Goal: Task Accomplishment & Management: Complete application form

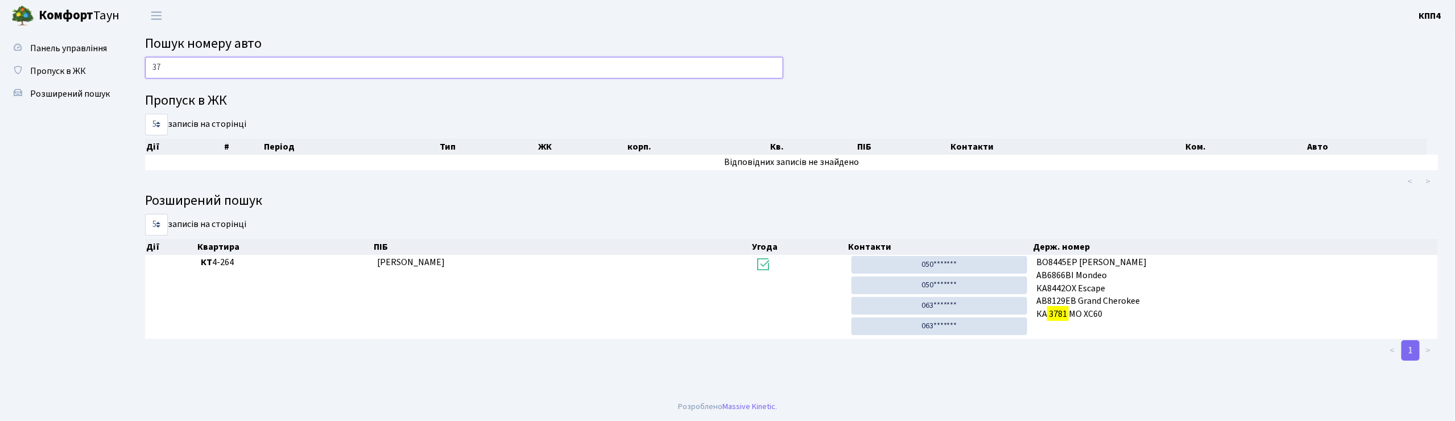
type input "3"
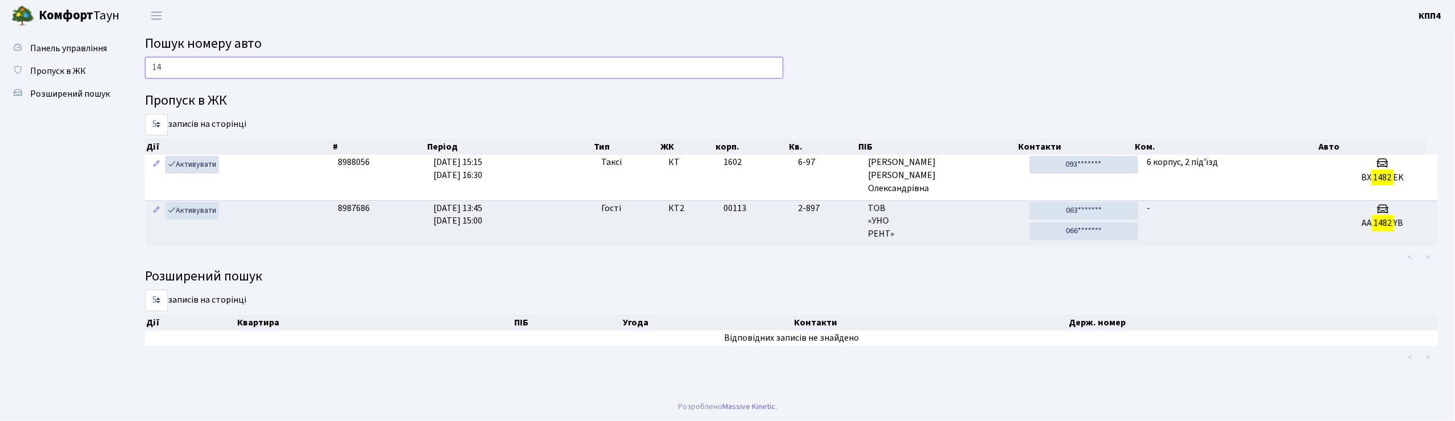
type input "1"
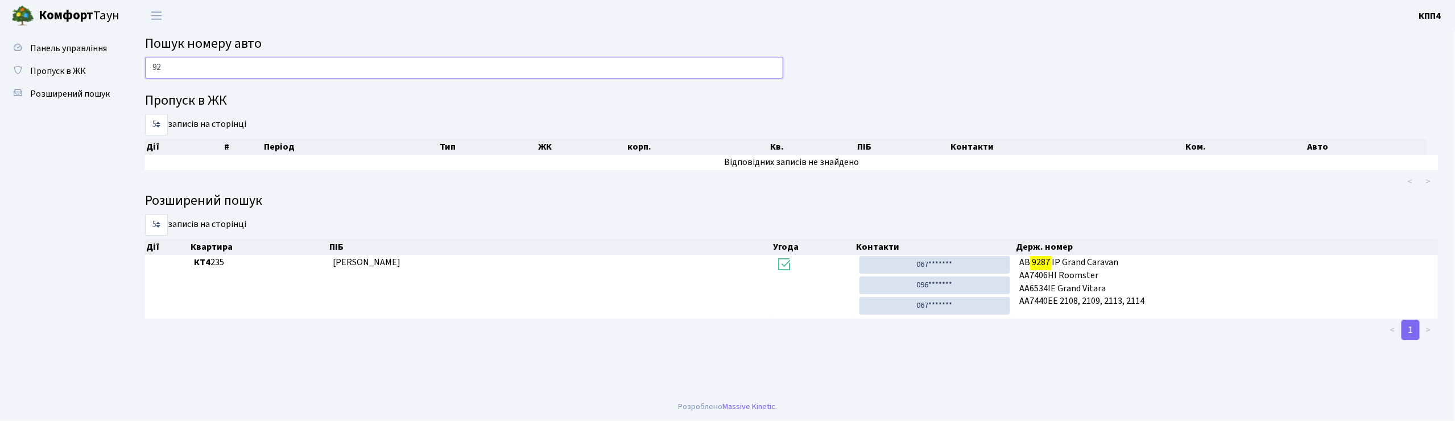
type input "9"
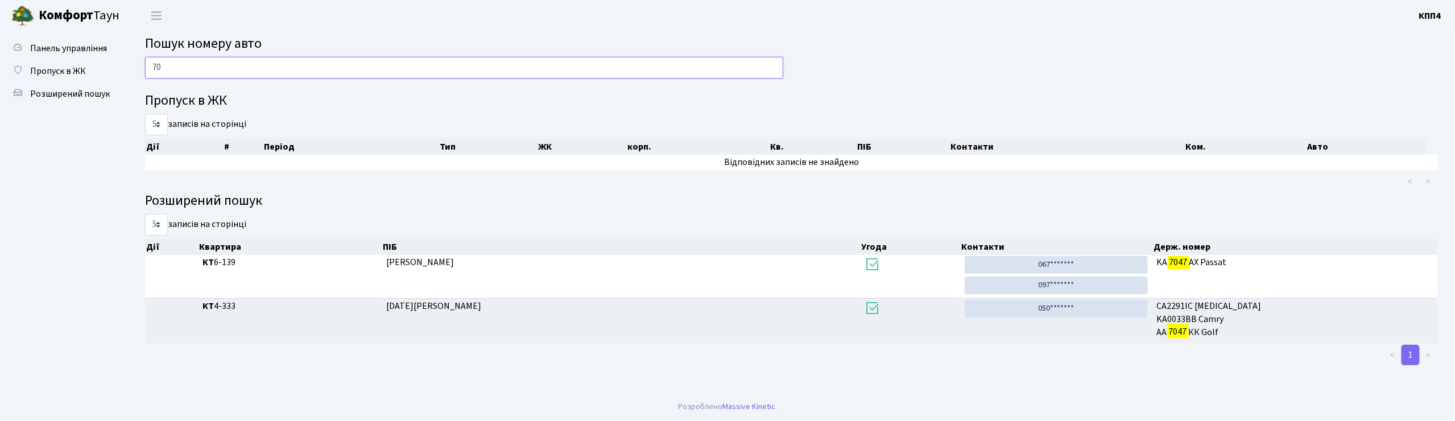
type input "7"
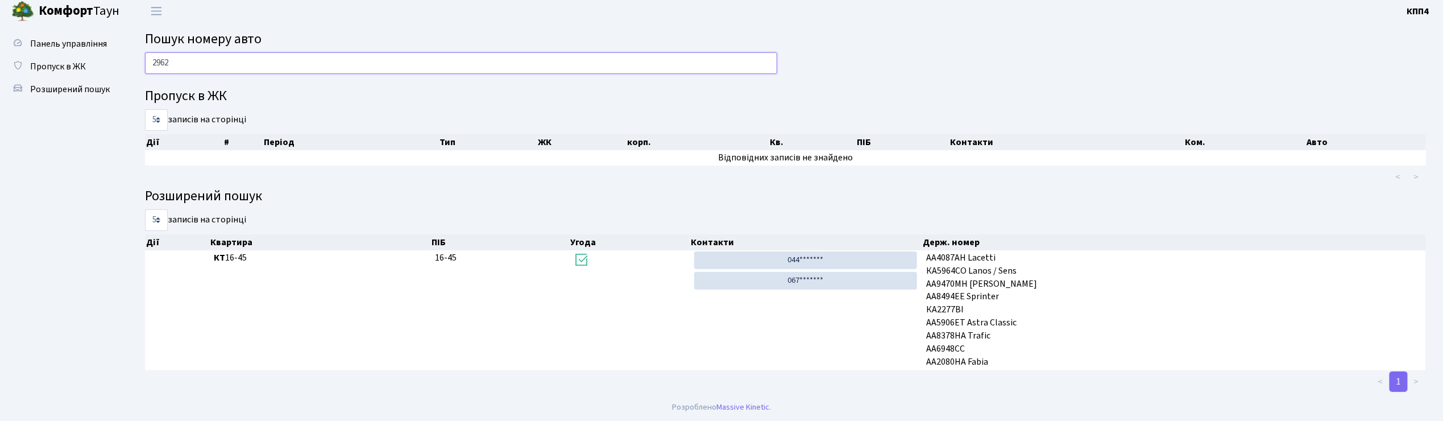
scroll to position [5, 0]
type input "2"
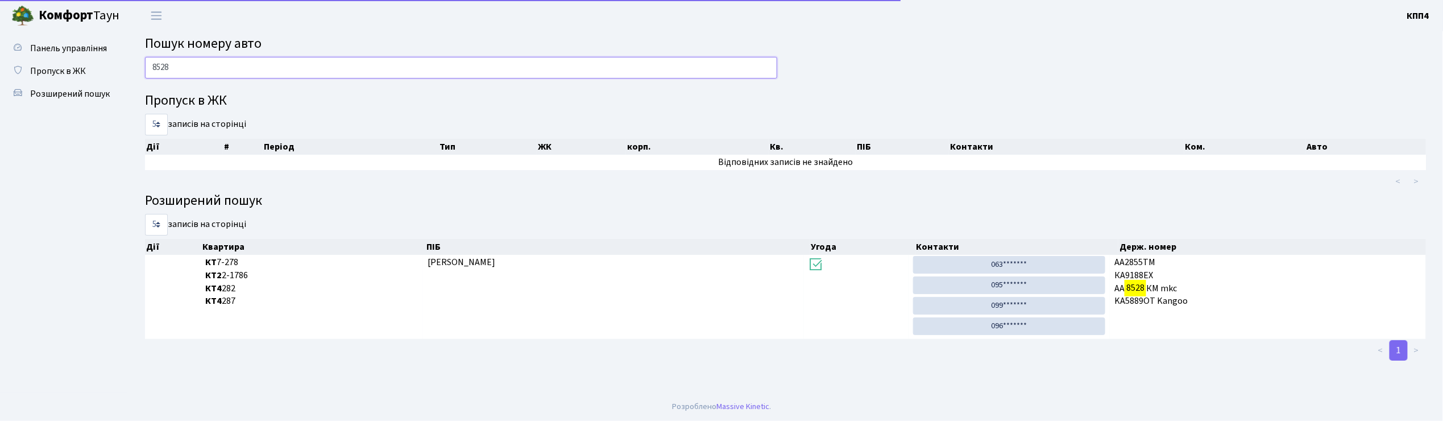
scroll to position [0, 0]
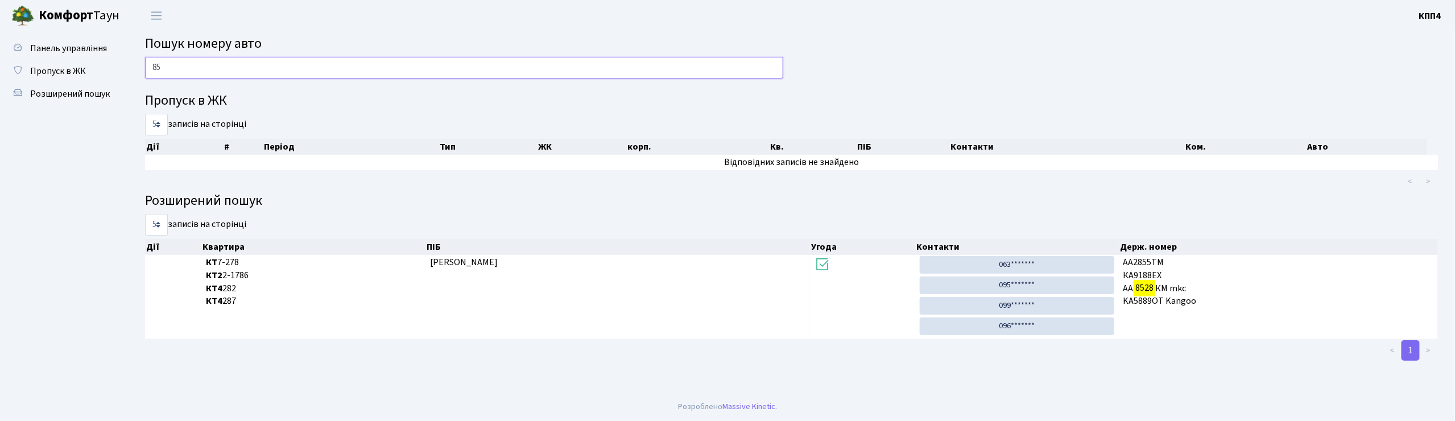
type input "8"
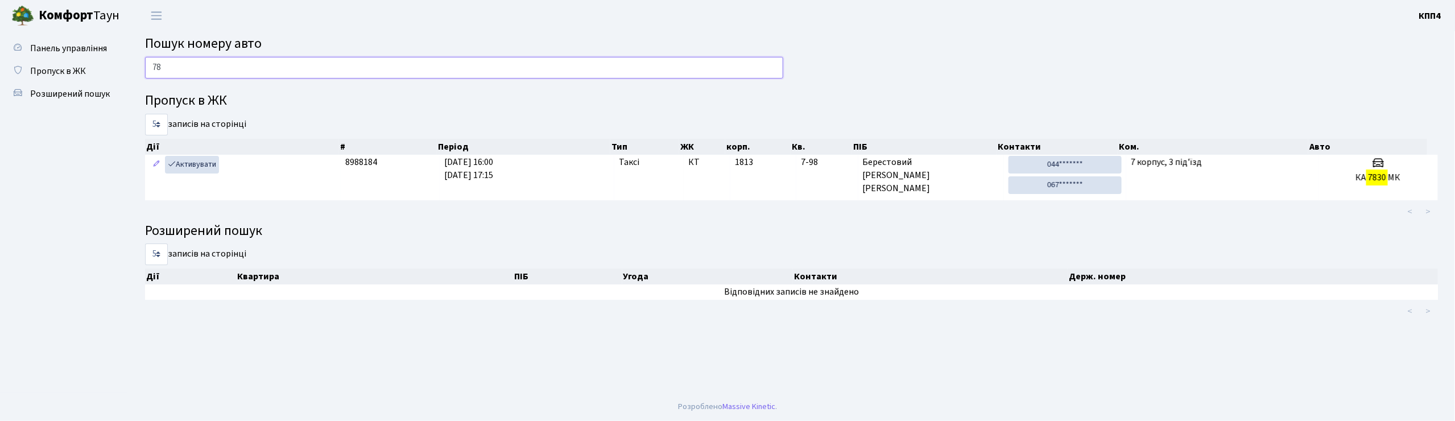
type input "7"
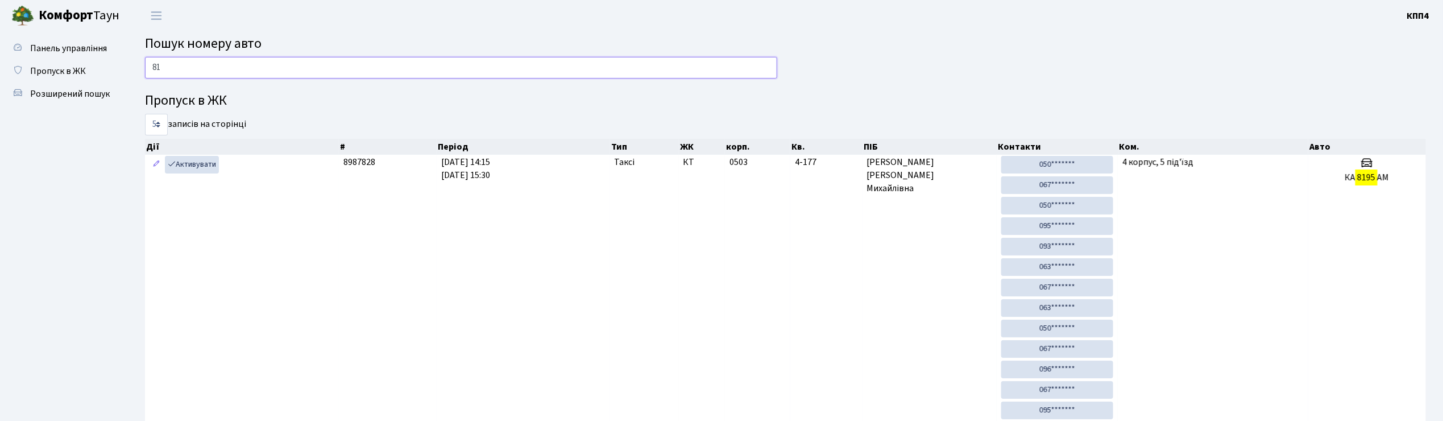
type input "8"
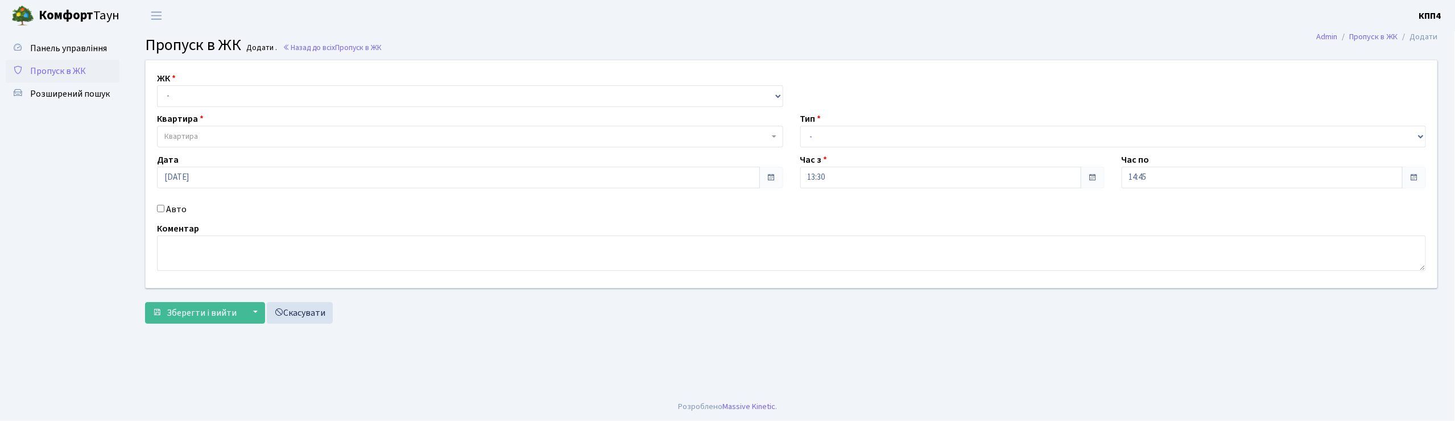
click at [158, 210] on input "Авто" at bounding box center [160, 208] width 7 height 7
checkbox input "true"
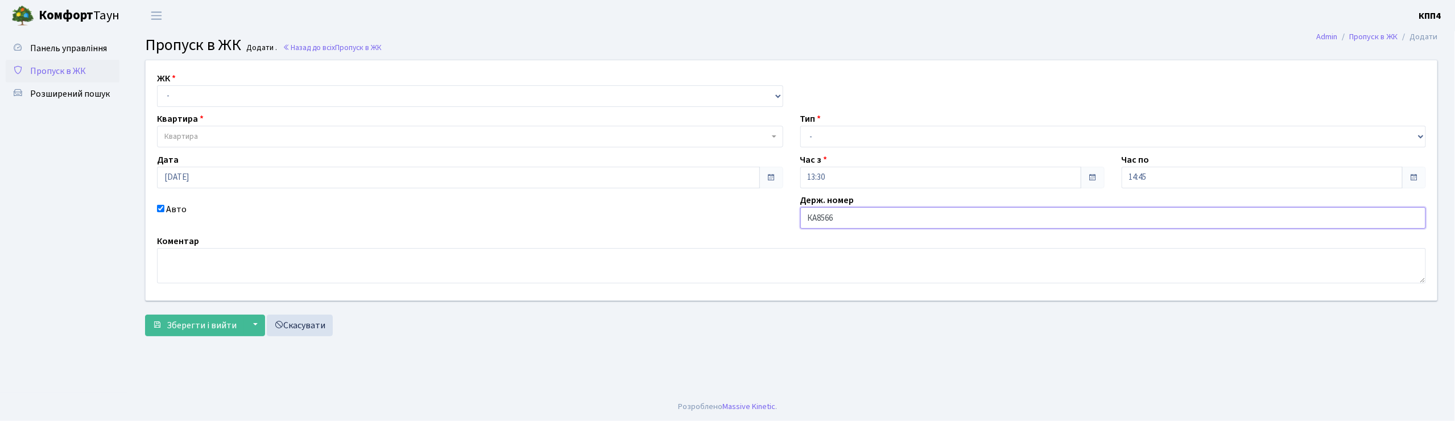
type input "КА8566ІН"
click at [175, 96] on select "- КТ, вул. Регенераторна, 4 КТ2, просп. [STREET_ADDRESS] [STREET_ADDRESS] [PERS…" at bounding box center [470, 96] width 626 height 22
select select "271"
click at [157, 85] on select "- КТ, вул. Регенераторна, 4 КТ2, просп. [STREET_ADDRESS] [STREET_ADDRESS] [PERS…" at bounding box center [470, 96] width 626 height 22
select select
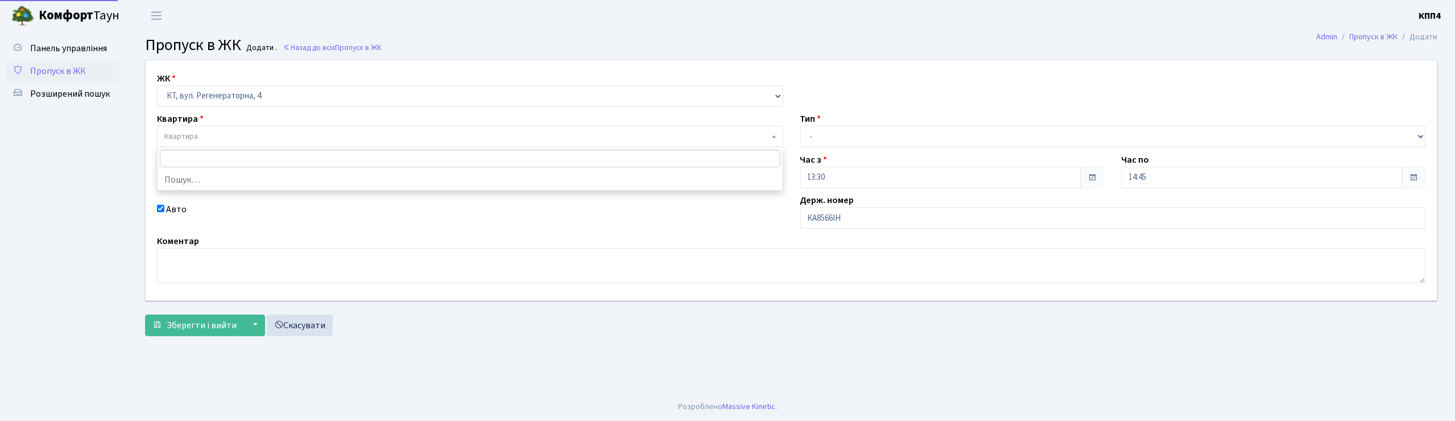
click at [201, 133] on span "Квартира" at bounding box center [466, 136] width 605 height 11
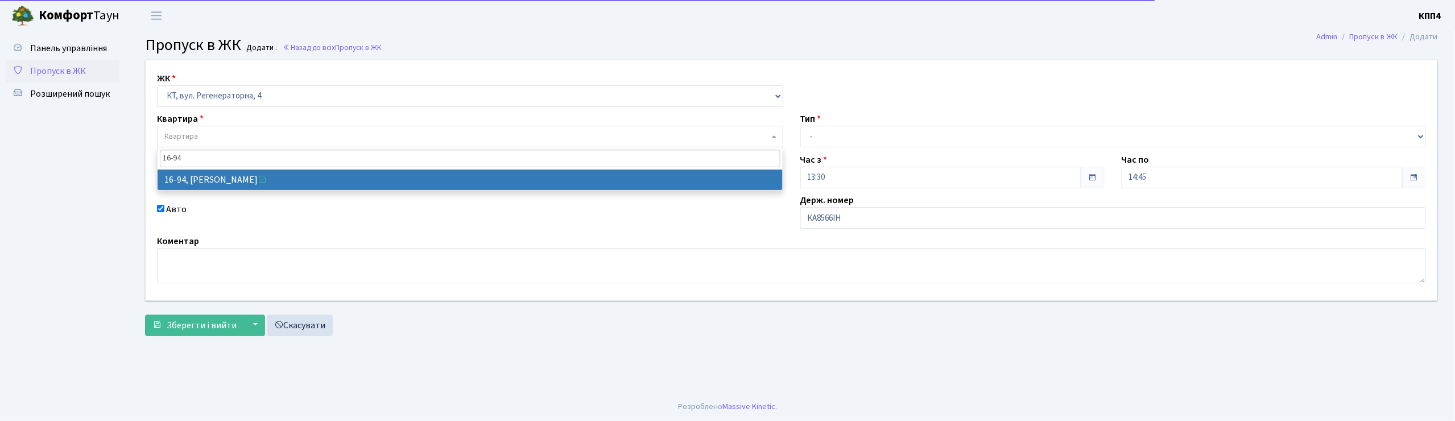
type input "16-94"
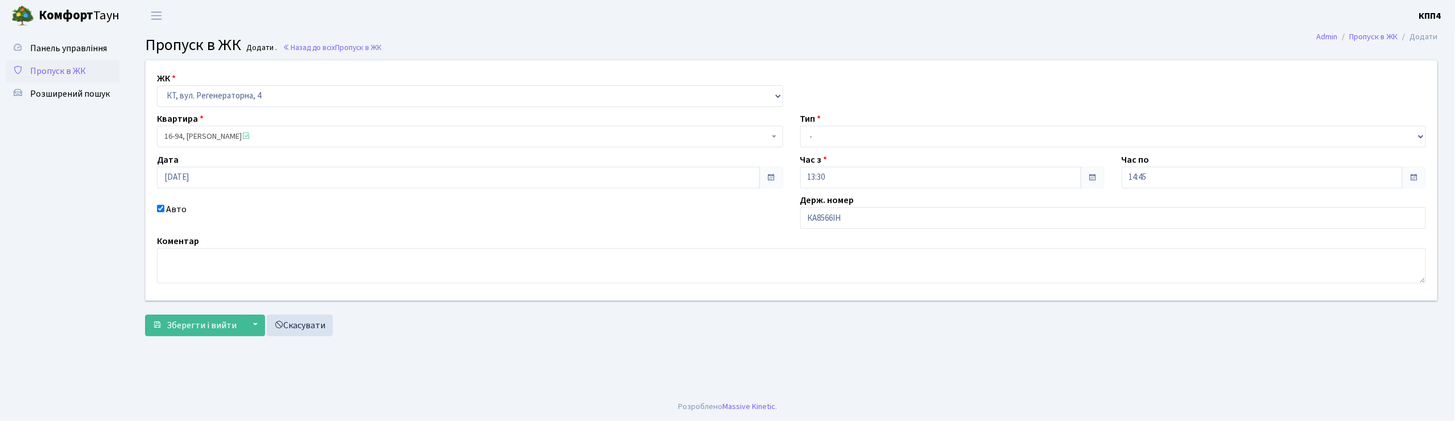
select select "8655"
click at [832, 135] on select "- Доставка Таксі Гості Сервіс" at bounding box center [1113, 137] width 626 height 22
select select "2"
click at [800, 126] on select "- Доставка Таксі Гості Сервіс" at bounding box center [1113, 137] width 626 height 22
click at [217, 315] on button "Зберегти і вийти" at bounding box center [194, 326] width 99 height 22
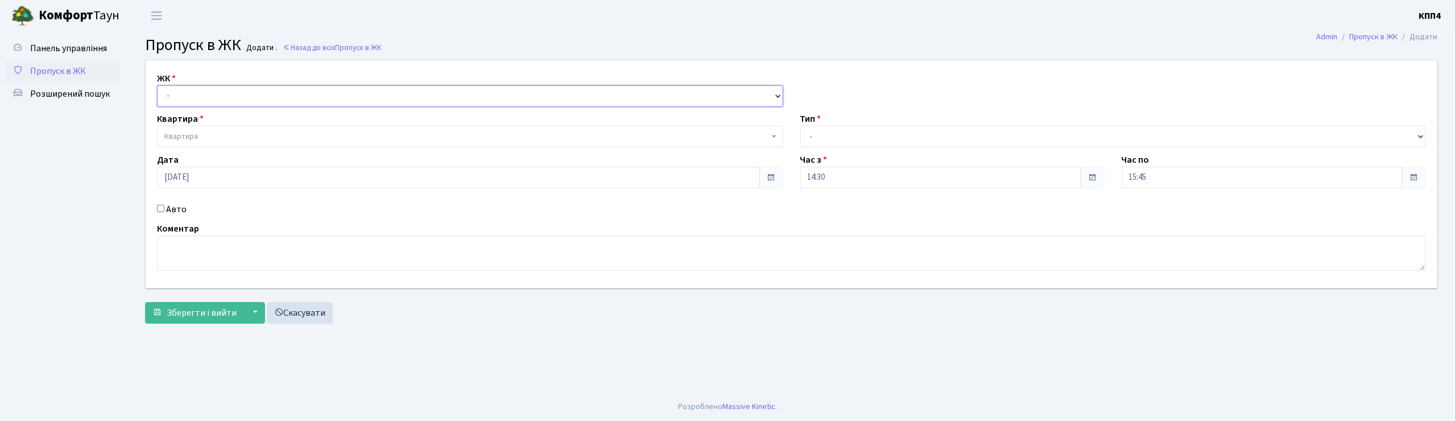
click at [221, 94] on select "- КТ, вул. Регенераторна, 4 КТ2, просп. [STREET_ADDRESS] [STREET_ADDRESS] [PERS…" at bounding box center [470, 96] width 626 height 22
select select "271"
click at [157, 85] on select "- КТ, вул. Регенераторна, 4 КТ2, просп. [STREET_ADDRESS] [STREET_ADDRESS] [PERS…" at bounding box center [470, 96] width 626 height 22
select select
click at [220, 129] on span "Квартира" at bounding box center [470, 137] width 626 height 22
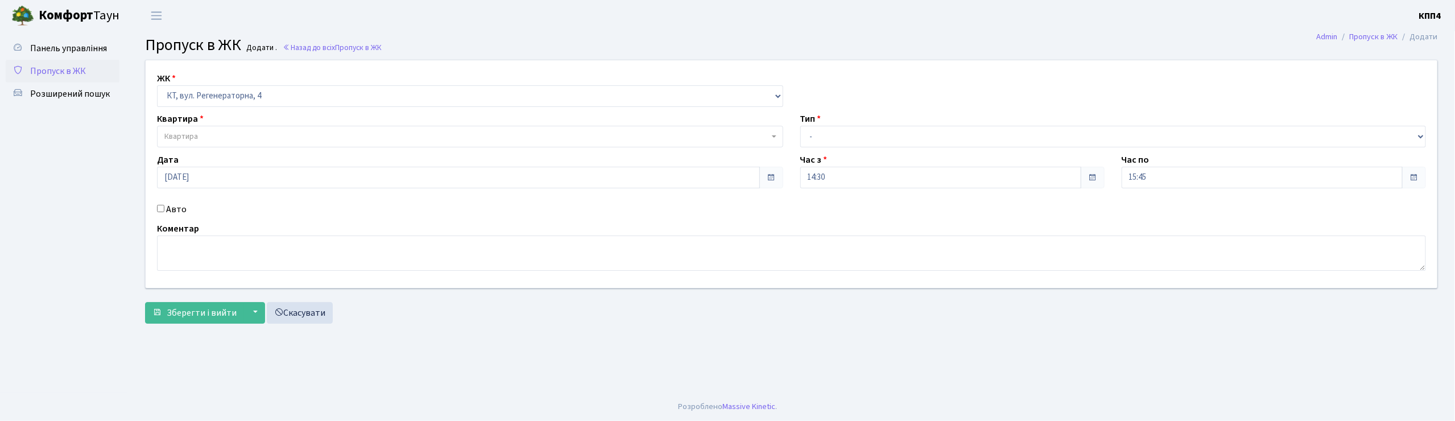
click at [163, 212] on div "Авто" at bounding box center [469, 209] width 643 height 14
click at [164, 203] on div "Авто" at bounding box center [469, 209] width 643 height 14
click at [162, 207] on input "Авто" at bounding box center [160, 208] width 7 height 7
checkbox input "true"
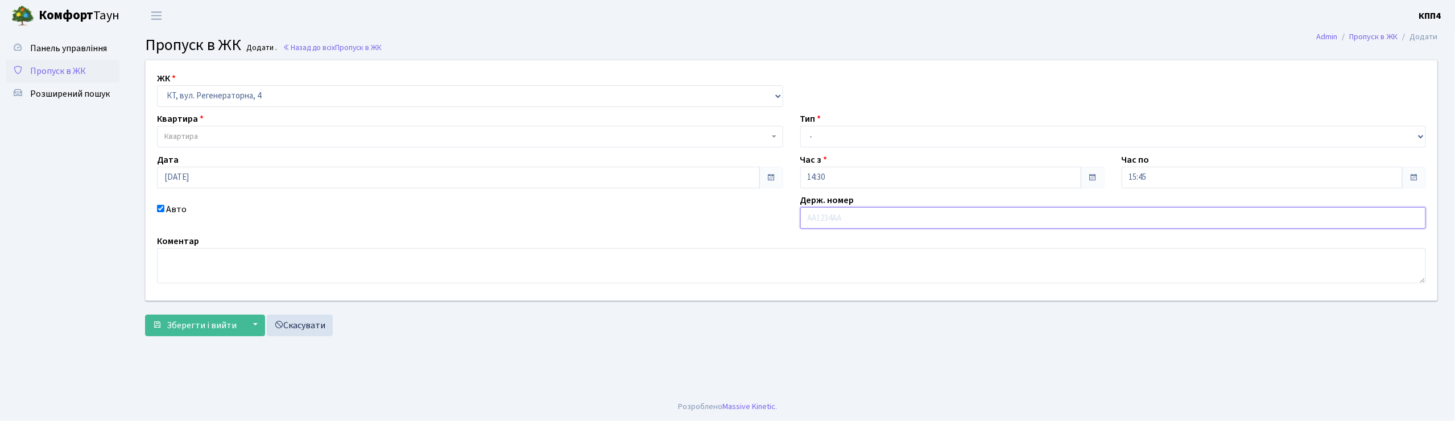
click at [817, 224] on input "text" at bounding box center [1113, 218] width 626 height 22
type input "КА8566ІН"
click at [192, 126] on span "Квартира" at bounding box center [470, 137] width 626 height 22
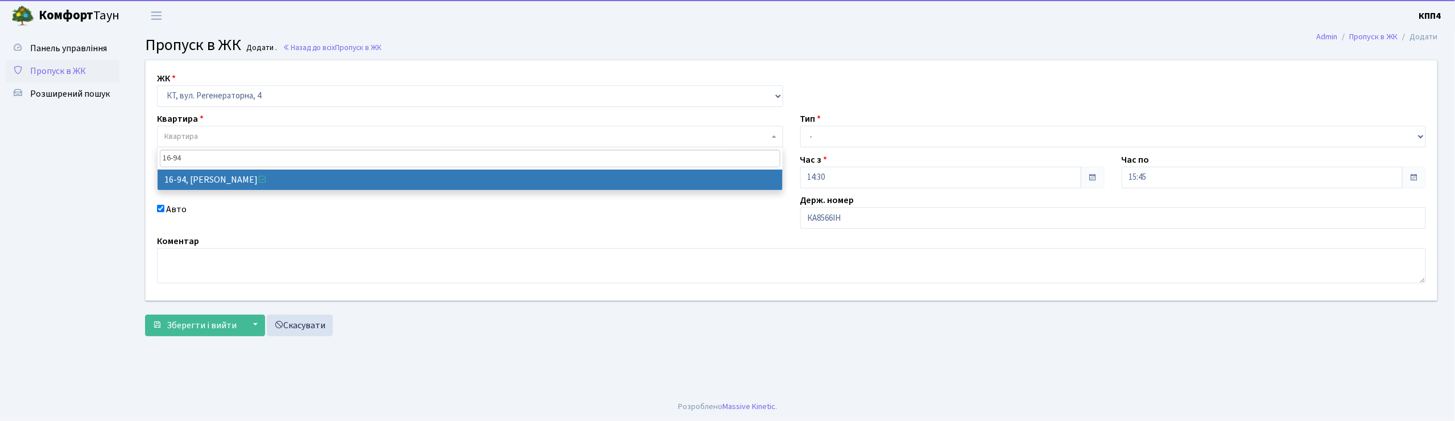
type input "16-94"
select select "8655"
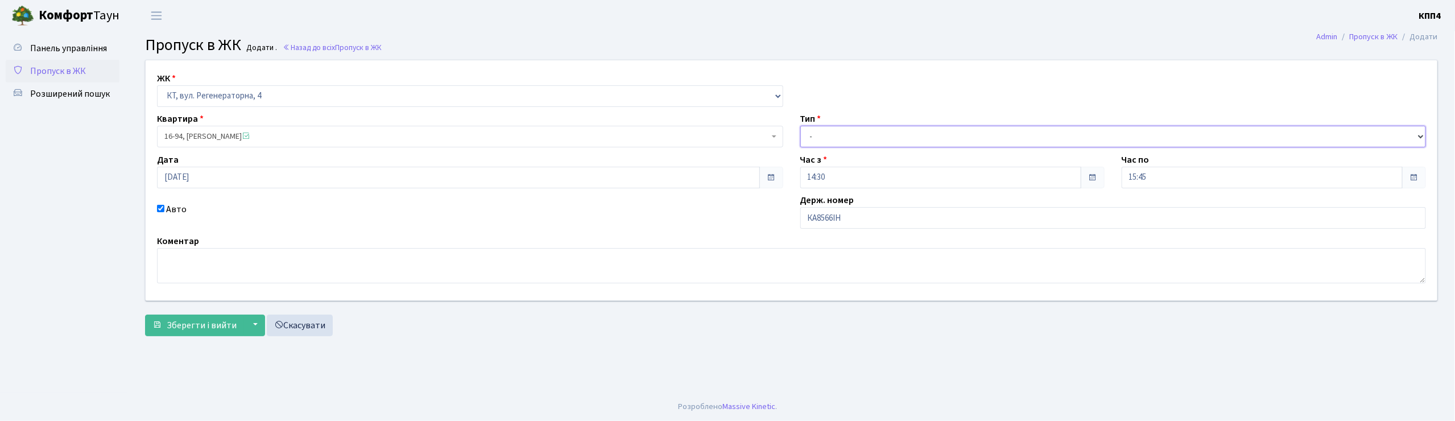
click at [806, 133] on select "- Доставка Таксі Гості Сервіс" at bounding box center [1113, 137] width 626 height 22
select select "2"
click at [800, 126] on select "- Доставка Таксі Гості Сервіс" at bounding box center [1113, 137] width 626 height 22
click at [189, 325] on span "Зберегти і вийти" at bounding box center [202, 325] width 70 height 13
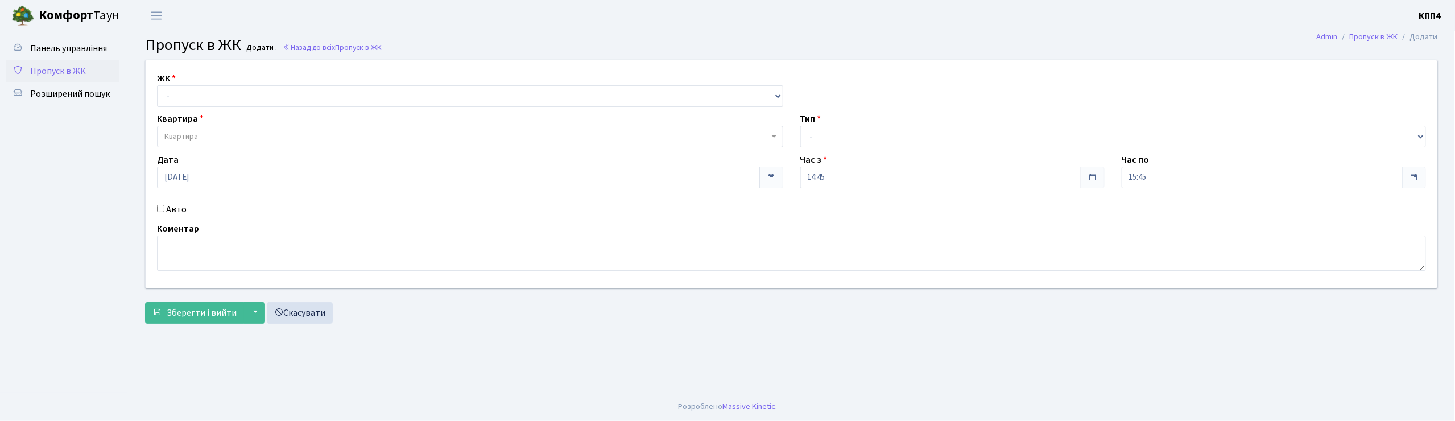
click at [158, 206] on input "Авто" at bounding box center [160, 208] width 7 height 7
checkbox input "true"
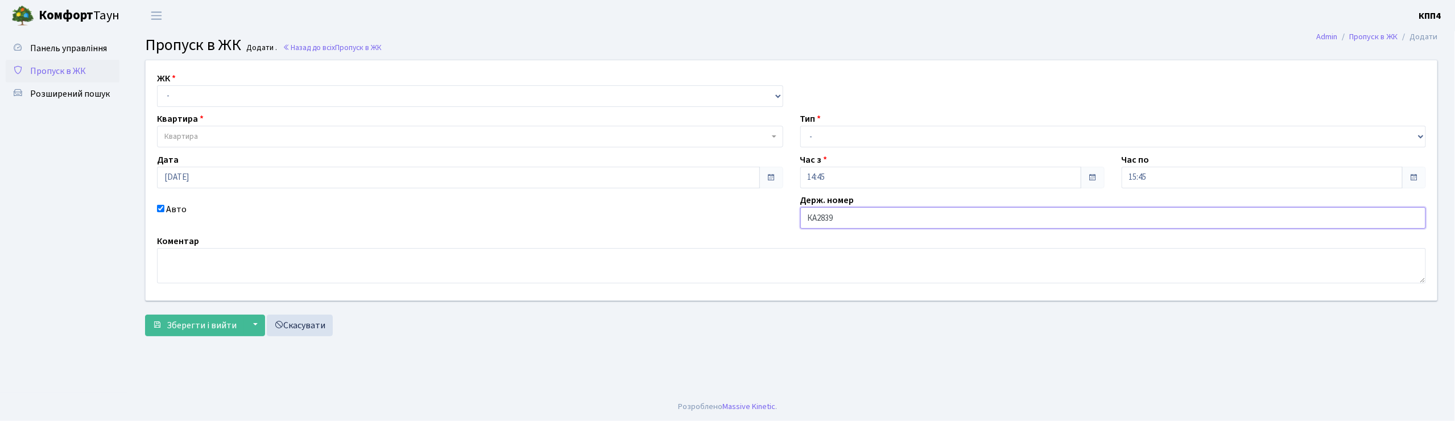
type input "КА2839ІІ"
click at [177, 99] on select "- КТ, вул. Регенераторна, 4 КТ2, просп. [STREET_ADDRESS] [STREET_ADDRESS] [PERS…" at bounding box center [470, 96] width 626 height 22
select select "271"
click at [157, 85] on select "- КТ, вул. Регенераторна, 4 КТ2, просп. [STREET_ADDRESS] [STREET_ADDRESS] [PERS…" at bounding box center [470, 96] width 626 height 22
select select
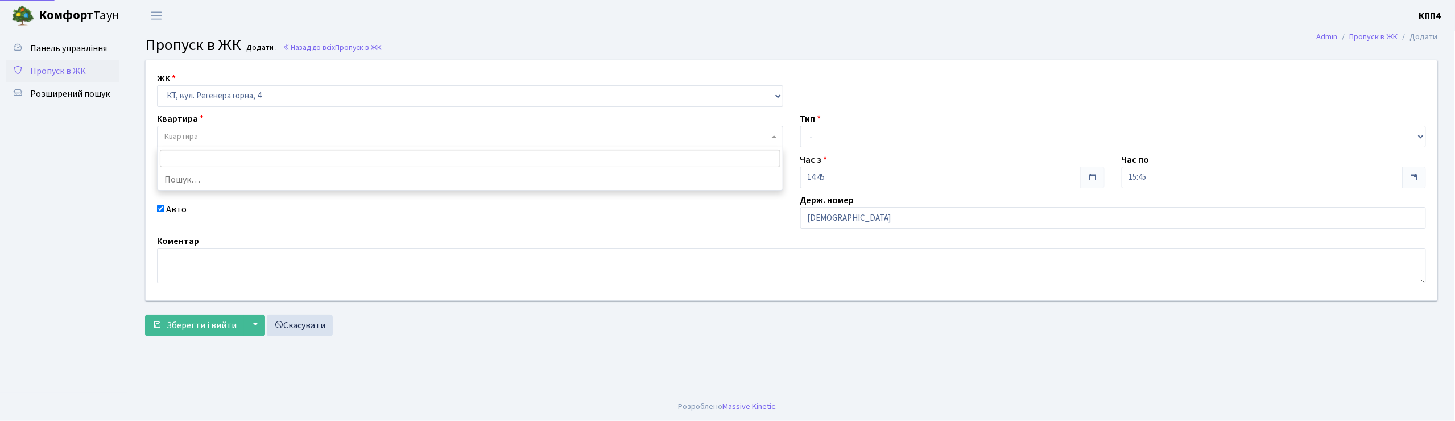
click at [190, 139] on span "Квартира" at bounding box center [181, 136] width 34 height 11
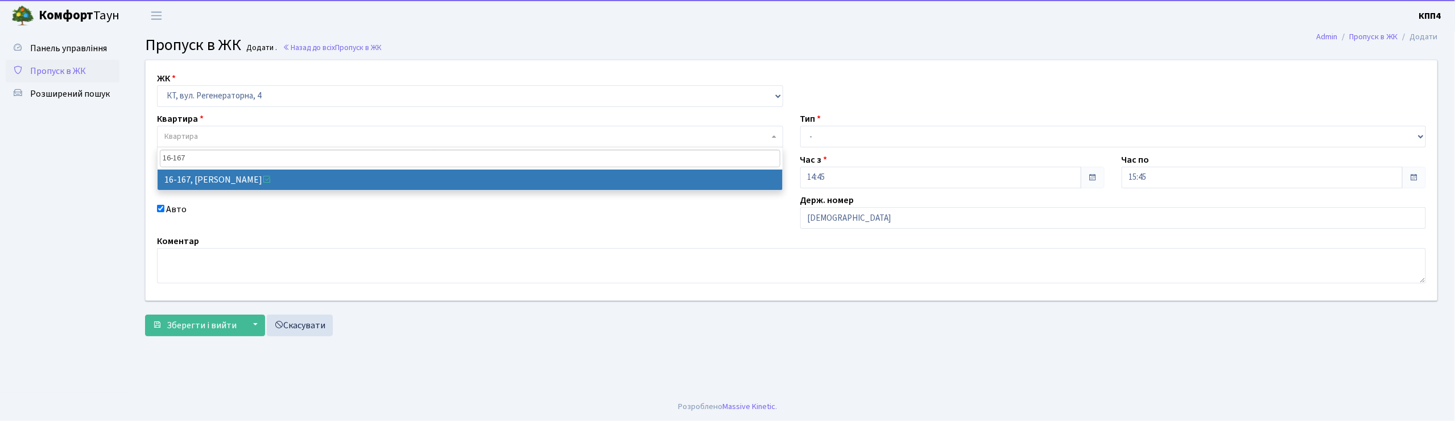
type input "16-167"
select select "8728"
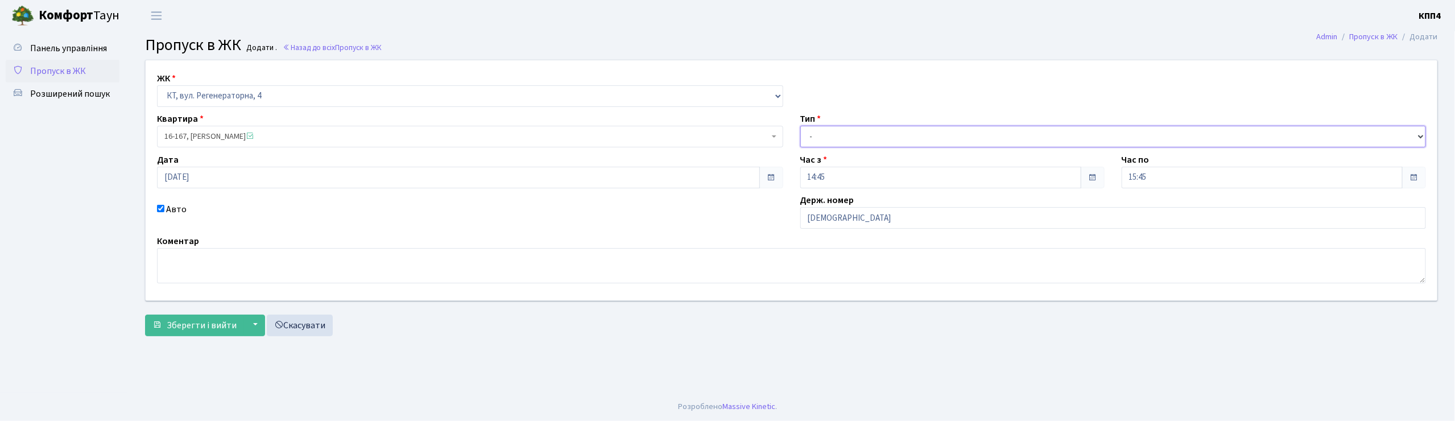
click at [822, 136] on select "- Доставка Таксі Гості Сервіс" at bounding box center [1113, 137] width 626 height 22
select select "2"
click at [800, 126] on select "- Доставка Таксі Гості Сервіс" at bounding box center [1113, 137] width 626 height 22
click at [216, 317] on button "Зберегти і вийти" at bounding box center [194, 326] width 99 height 22
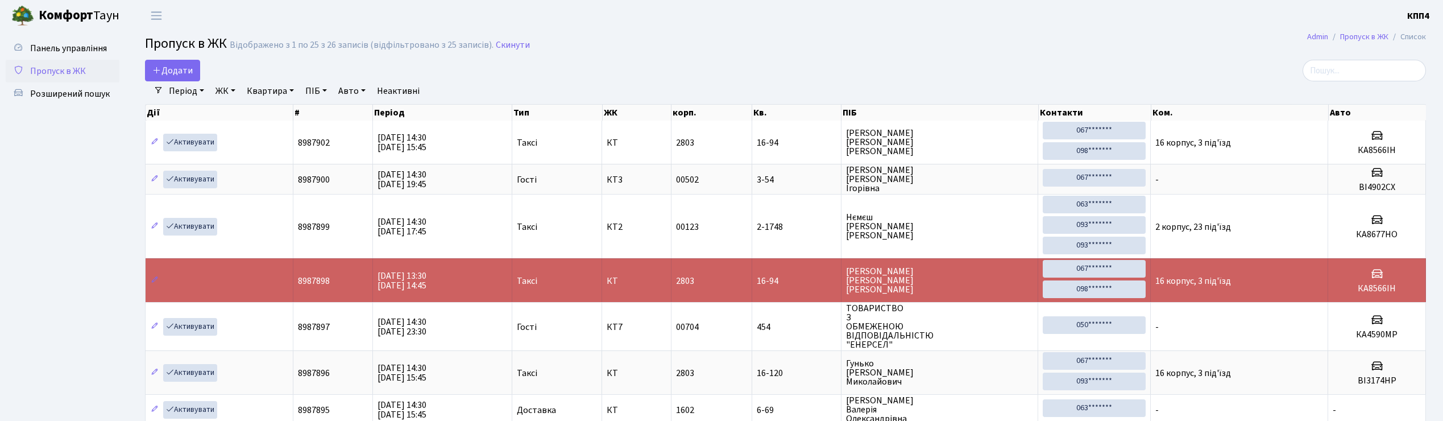
select select "25"
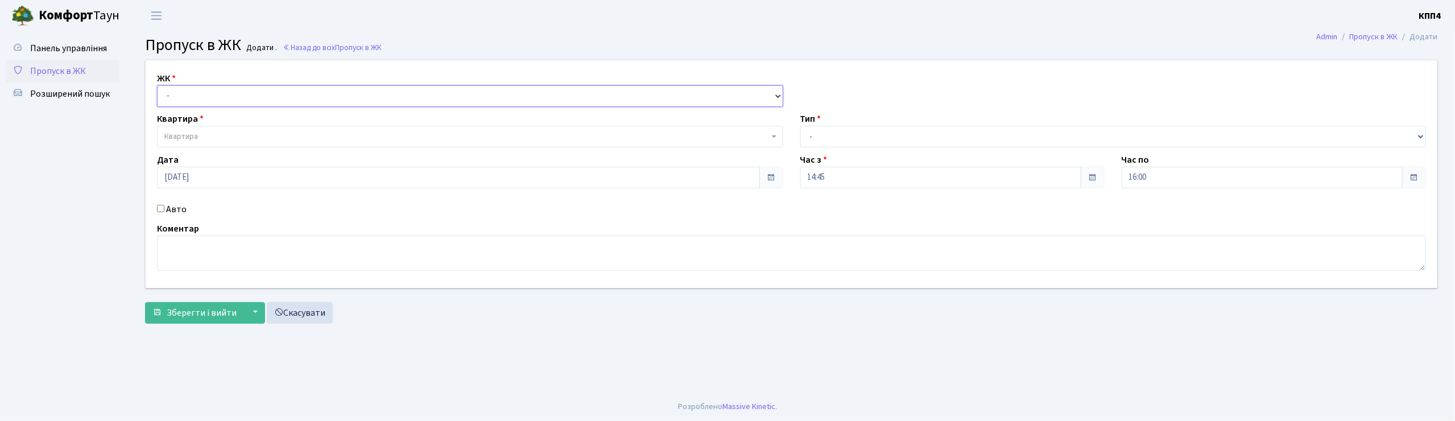
click at [196, 96] on select "- КТ, вул. Регенераторна, 4 КТ2, просп. [STREET_ADDRESS] [STREET_ADDRESS] [PERS…" at bounding box center [470, 96] width 626 height 22
select select "296"
click at [157, 85] on select "- КТ, вул. Регенераторна, 4 КТ2, просп. Соборності, 17 КТ3, вул. Березнева, 16 …" at bounding box center [470, 96] width 626 height 22
select select
click at [192, 133] on span "Квартира" at bounding box center [181, 136] width 34 height 11
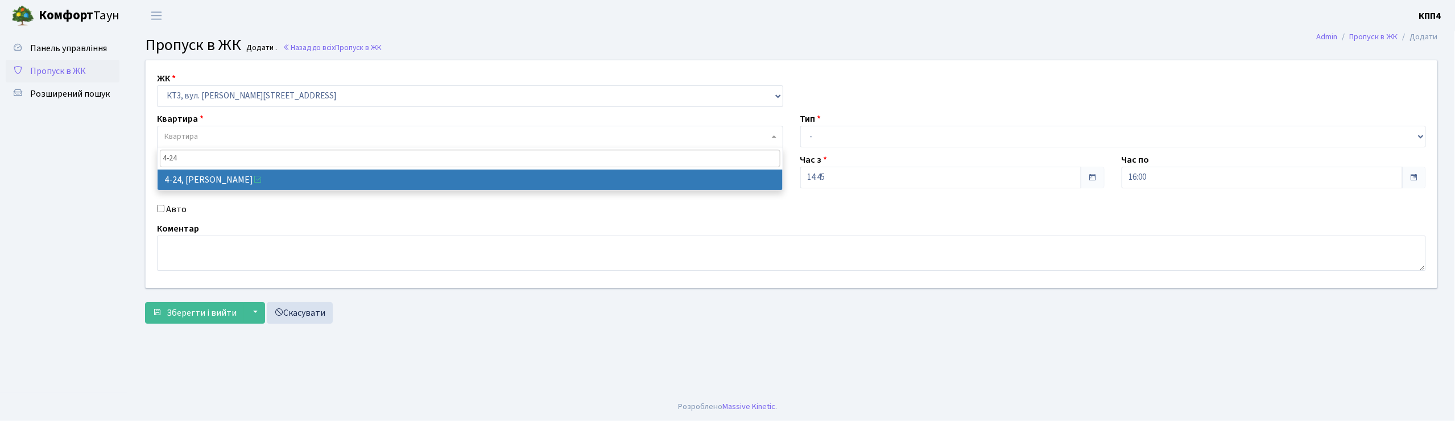
type input "4-24"
select select "16483"
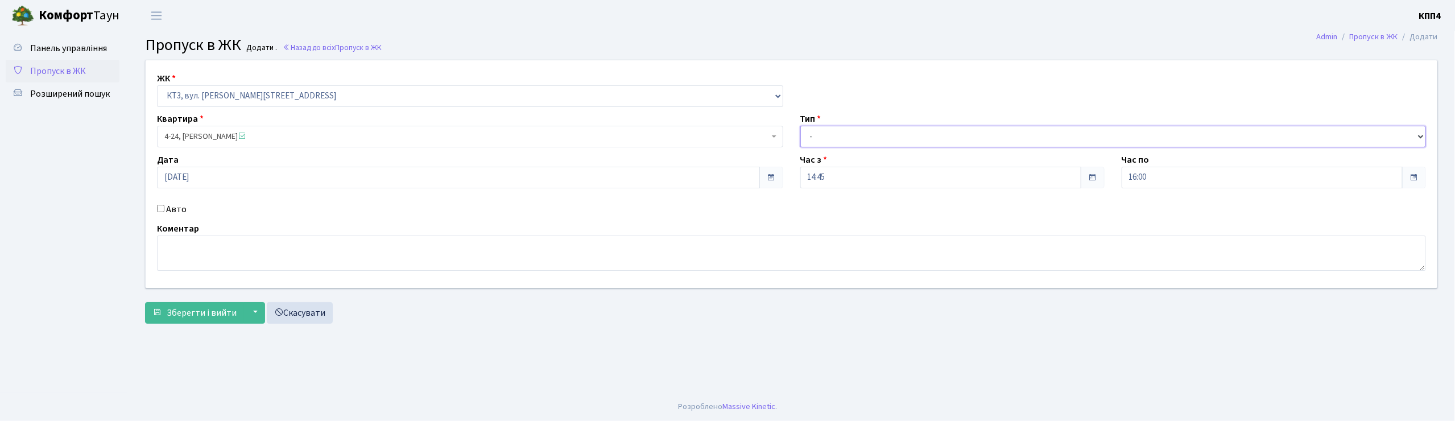
click at [808, 135] on select "- Доставка Таксі Гості Сервіс" at bounding box center [1113, 137] width 626 height 22
select select "3"
click at [800, 126] on select "- Доставка Таксі Гості Сервіс" at bounding box center [1113, 137] width 626 height 22
click at [220, 309] on span "Зберегти і вийти" at bounding box center [202, 313] width 70 height 13
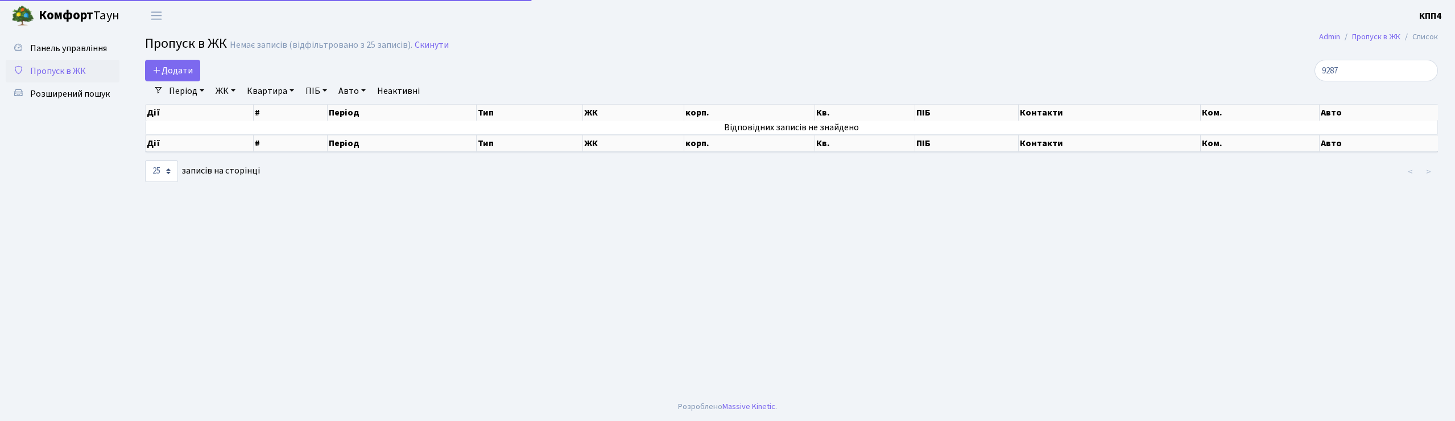
select select "25"
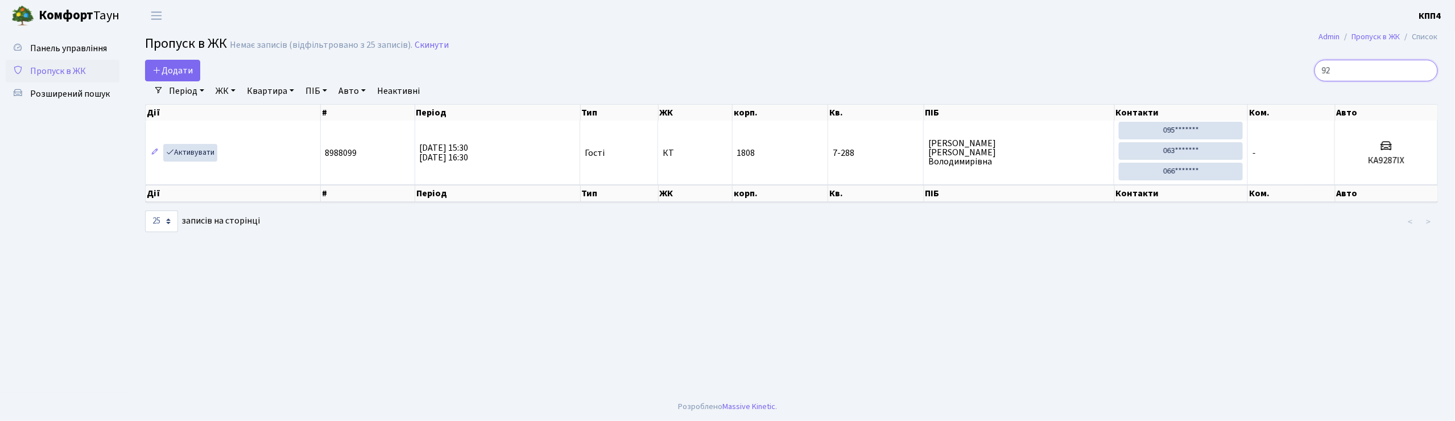
type input "9"
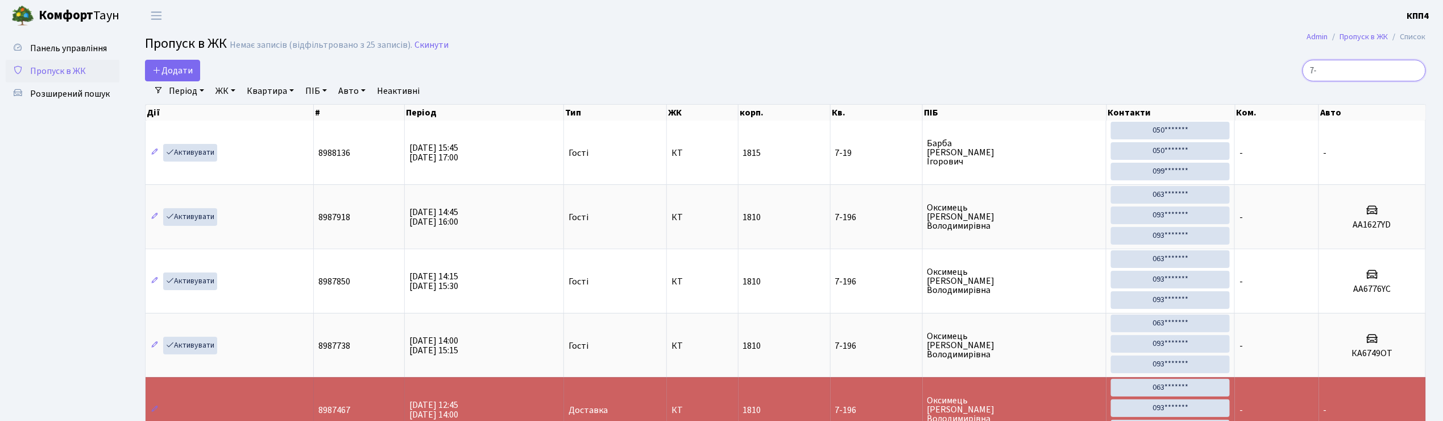
type input "7"
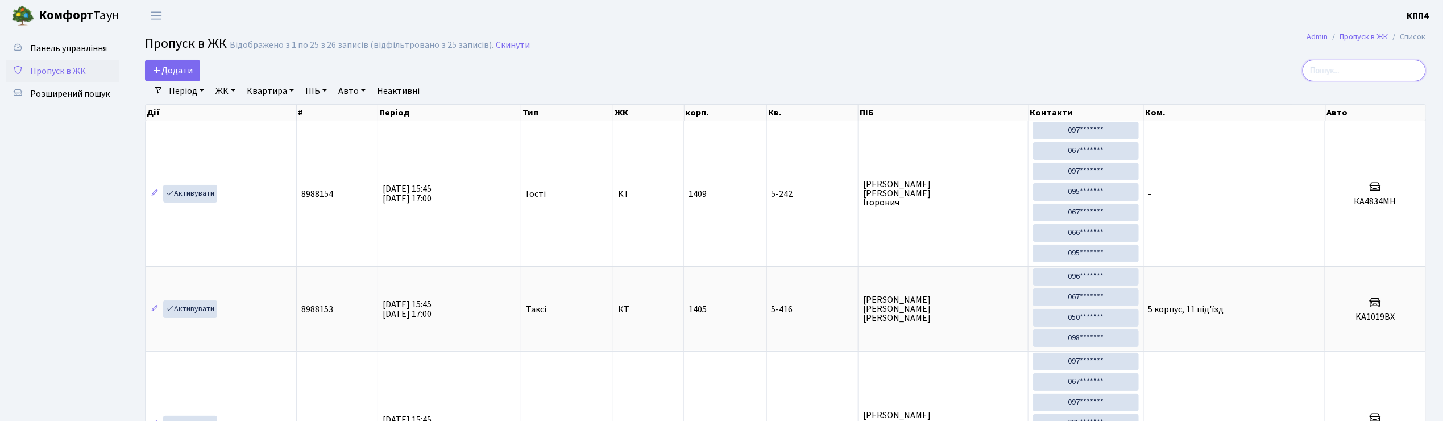
type input "1"
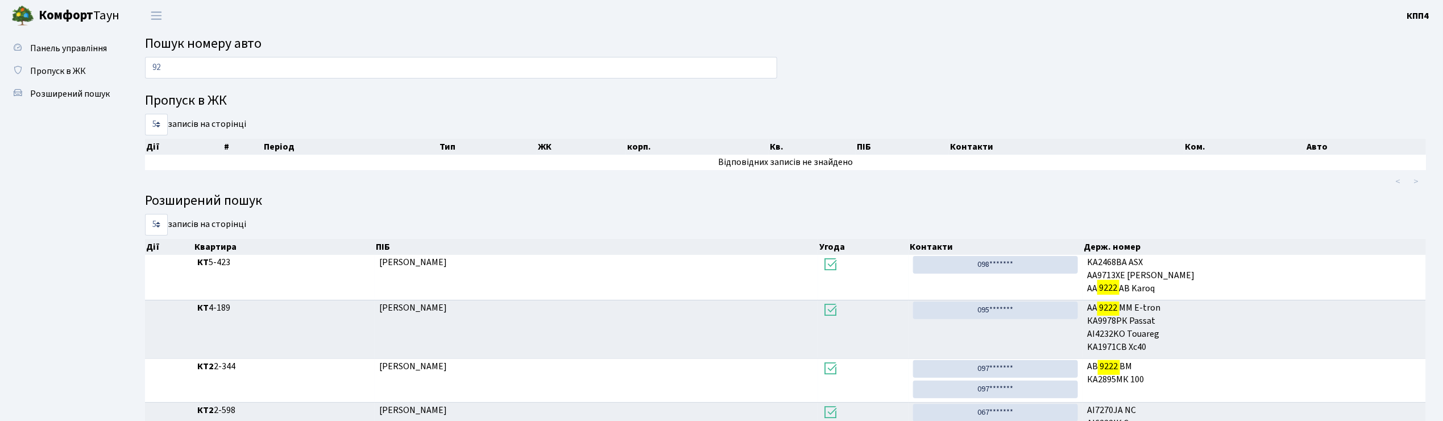
type input "9"
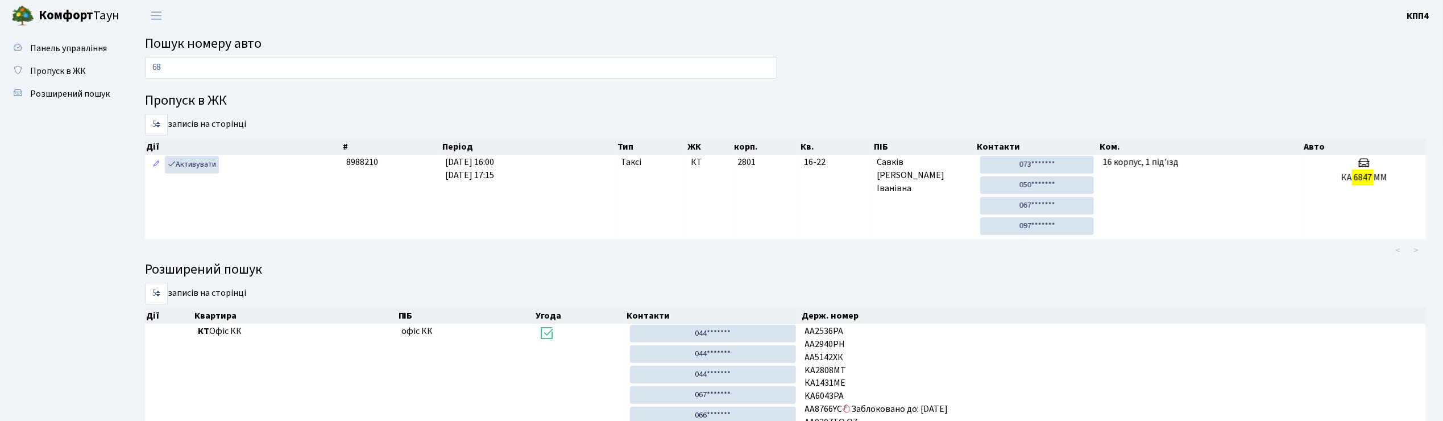
type input "6"
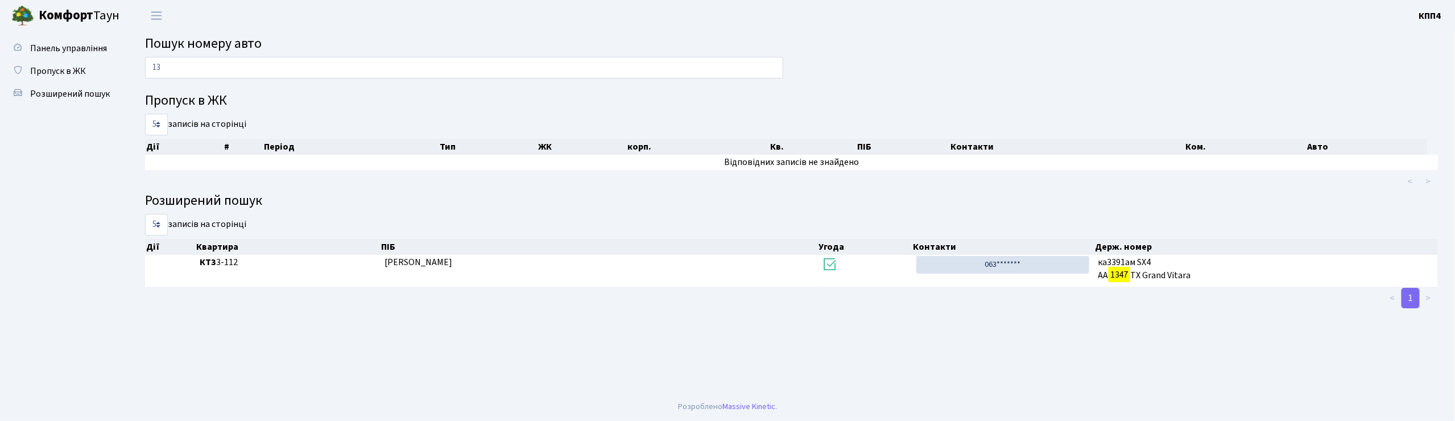
type input "1"
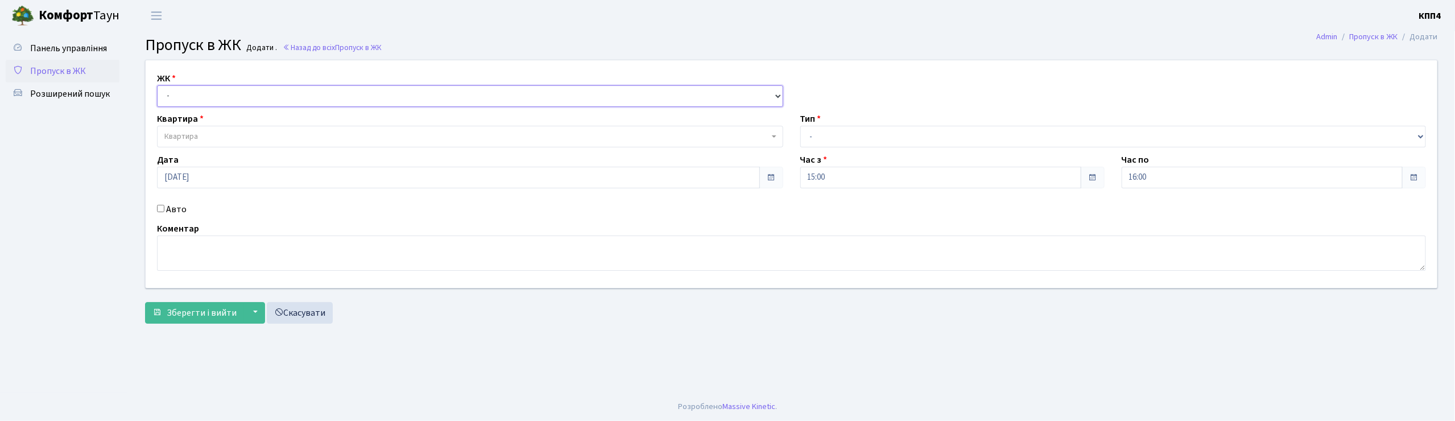
click at [187, 97] on select "- КТ, вул. Регенераторна, 4 КТ2, просп. Соборності, 17 КТ3, вул. Березнева, 16 …" at bounding box center [470, 96] width 626 height 22
select select "271"
click at [157, 85] on select "- КТ, вул. Регенераторна, 4 КТ2, просп. Соборності, 17 КТ3, вул. Березнева, 16 …" at bounding box center [470, 96] width 626 height 22
select select
click at [180, 129] on span "Квартира" at bounding box center [470, 137] width 626 height 22
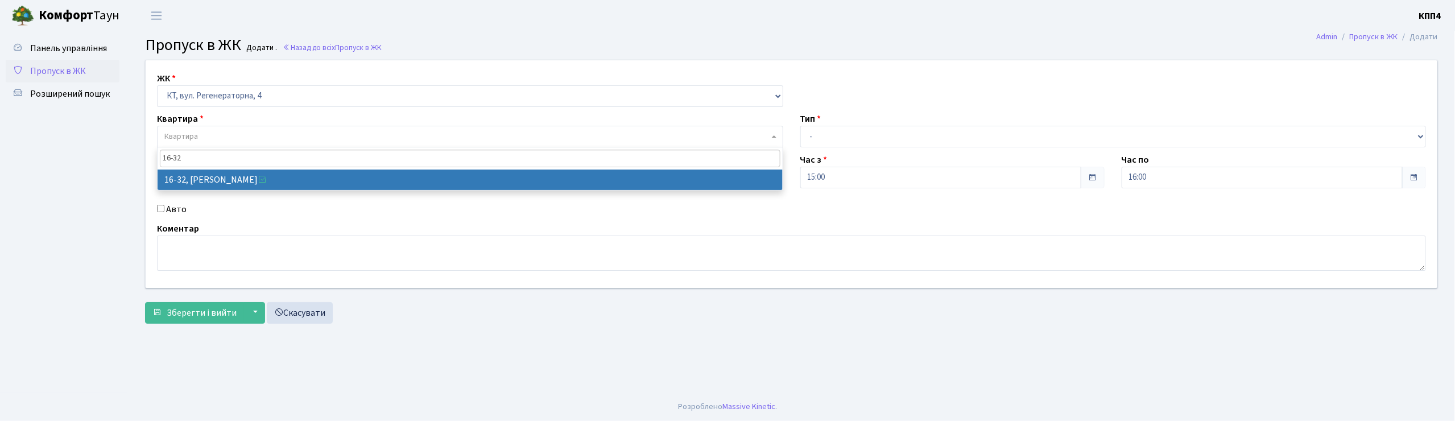
type input "16-32"
select select "8593"
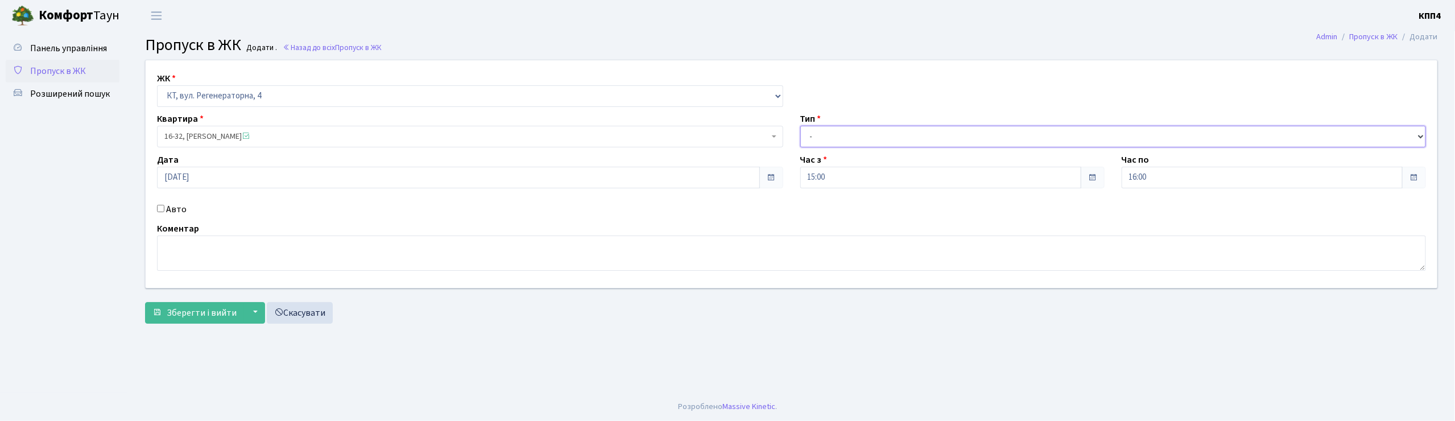
click at [839, 142] on select "- Доставка Таксі Гості Сервіс" at bounding box center [1113, 137] width 626 height 22
select select "1"
click at [800, 126] on select "- Доставка Таксі Гості Сервіс" at bounding box center [1113, 137] width 626 height 22
click at [203, 311] on span "Зберегти і вийти" at bounding box center [202, 313] width 70 height 13
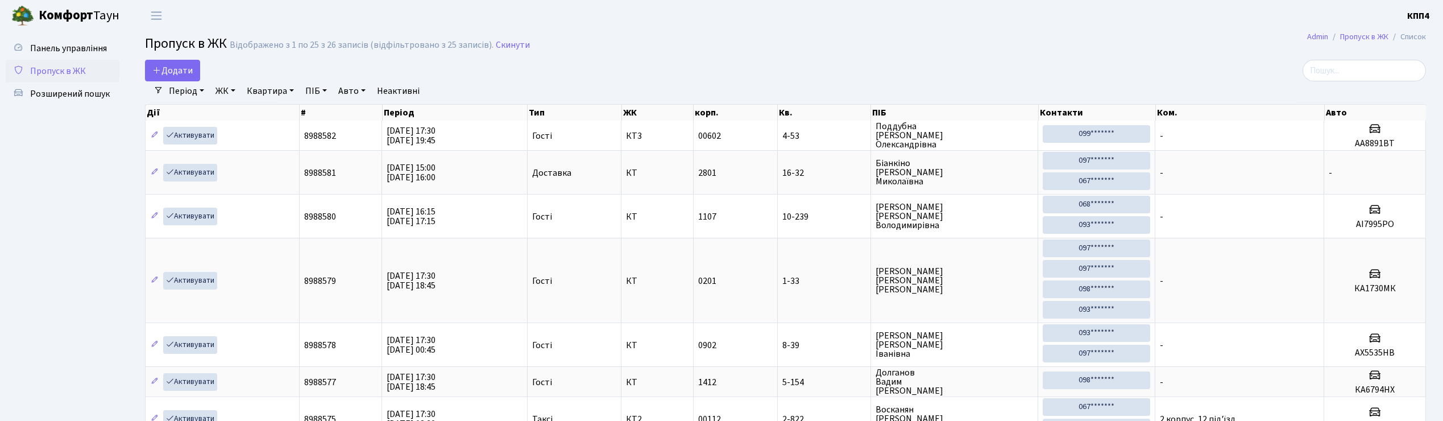
select select "25"
